Goal: Communication & Community: Answer question/provide support

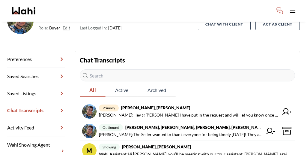
scroll to position [58, 0]
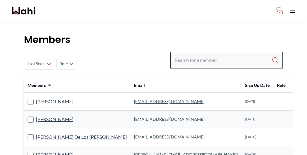
click at [219, 55] on input "Search input" at bounding box center [223, 60] width 97 height 11
paste input "[PERSON_NAME]"
type input "[PERSON_NAME]"
click at [221, 55] on input "Search input" at bounding box center [223, 60] width 97 height 11
paste input "Souhel Bally"
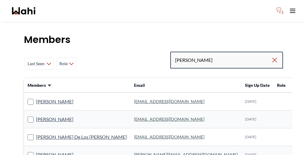
type input "Souhel Bally"
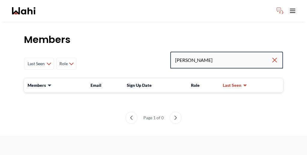
click at [232, 55] on input "Souhel Bally" at bounding box center [223, 60] width 96 height 11
type input "[PERSON_NAME]"
drag, startPoint x: 222, startPoint y: 45, endPoint x: 182, endPoint y: 45, distance: 39.9
click at [182, 52] on div "Last Seen Less day than 1 day ago 1 day ago - 3 days ago 3 days ago - 1 week ag…" at bounding box center [153, 64] width 259 height 24
paste input "ballysouhel@gmail.com"
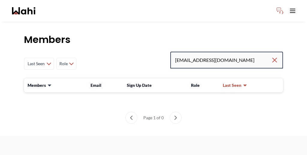
type input "ballysouhel@gmail.com"
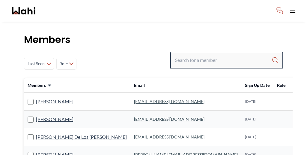
click at [218, 55] on input "Search input" at bounding box center [223, 60] width 97 height 11
paste input "[EMAIL_ADDRESS][DOMAIN_NAME]"
type input "[EMAIL_ADDRESS][DOMAIN_NAME]"
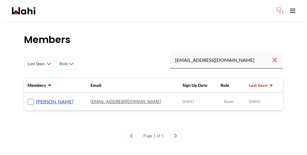
click at [42, 97] on link "Souhel Bally" at bounding box center [54, 101] width 37 height 8
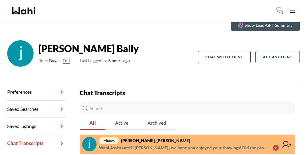
scroll to position [29, 0]
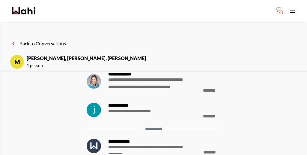
click at [40, 40] on button "Back to Conversations" at bounding box center [38, 44] width 56 height 8
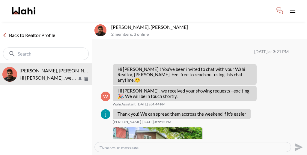
scroll to position [237, 0]
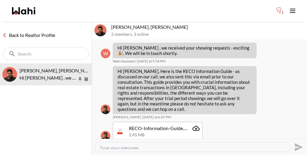
click at [274, 112] on button "Delete" at bounding box center [290, 115] width 48 height 11
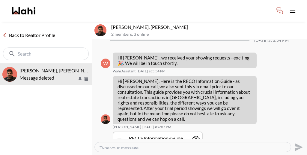
scroll to position [234, 0]
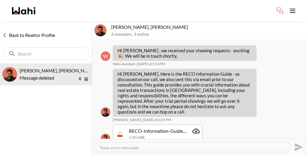
click at [35, 31] on link "Back to Realtor Profile" at bounding box center [29, 35] width 58 height 8
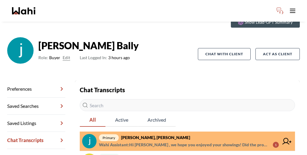
click at [142, 134] on span "primary [PERSON_NAME], [PERSON_NAME]" at bounding box center [189, 137] width 180 height 7
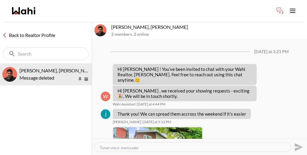
scroll to position [234, 0]
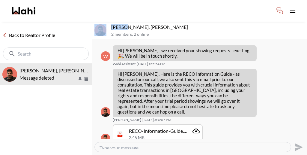
drag, startPoint x: 120, startPoint y: 21, endPoint x: 107, endPoint y: 19, distance: 13.3
click at [107, 22] on div "[PERSON_NAME], [PERSON_NAME] 2 members , 2 online" at bounding box center [199, 31] width 215 height 18
copy div "[PERSON_NAME]"
click at [133, 145] on textarea "Type your message" at bounding box center [193, 147] width 187 height 4
paste textarea "Hi [PERSON_NAME], we wanted to inform you that [STREET_ADDRESS] has been sold."
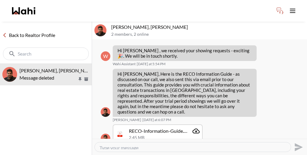
type textarea "Hi [PERSON_NAME], we wanted to inform you that [STREET_ADDRESS] has been sold."
